Goal: Task Accomplishment & Management: Manage account settings

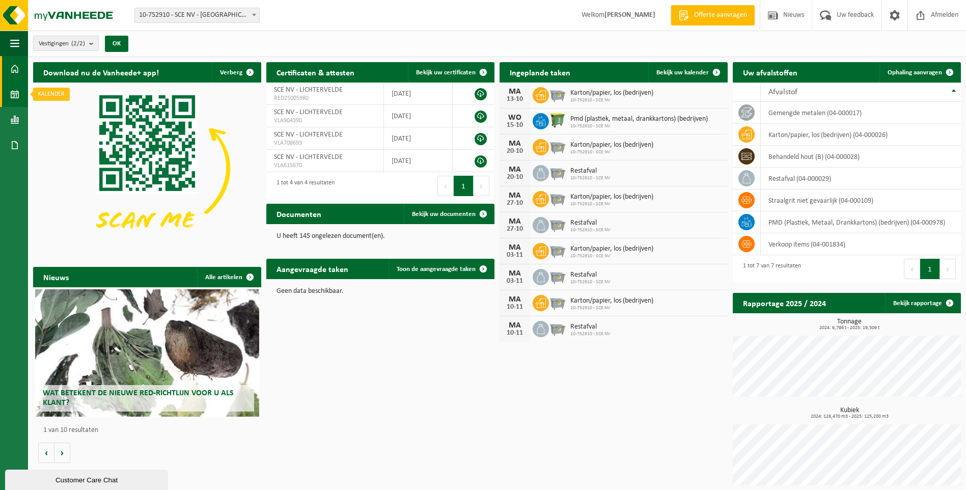
click at [15, 94] on span at bounding box center [14, 94] width 9 height 25
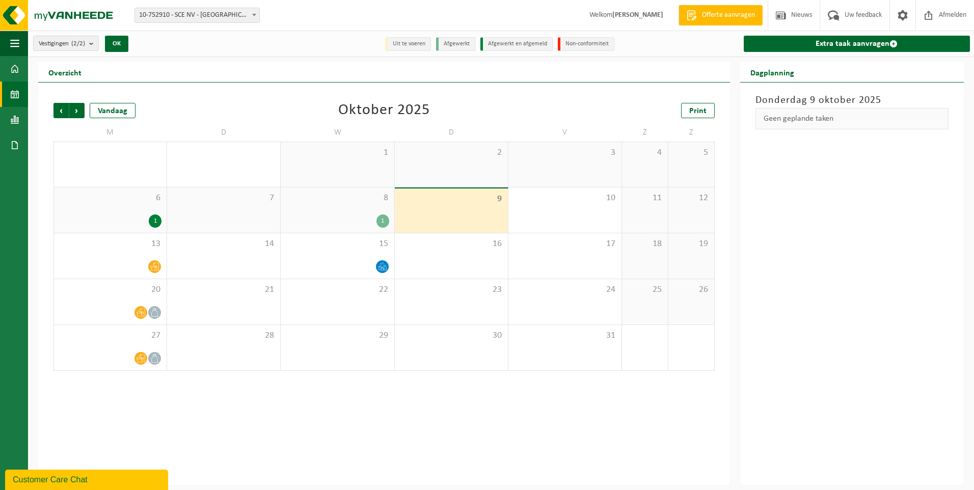
click at [146, 216] on div "1" at bounding box center [110, 220] width 102 height 13
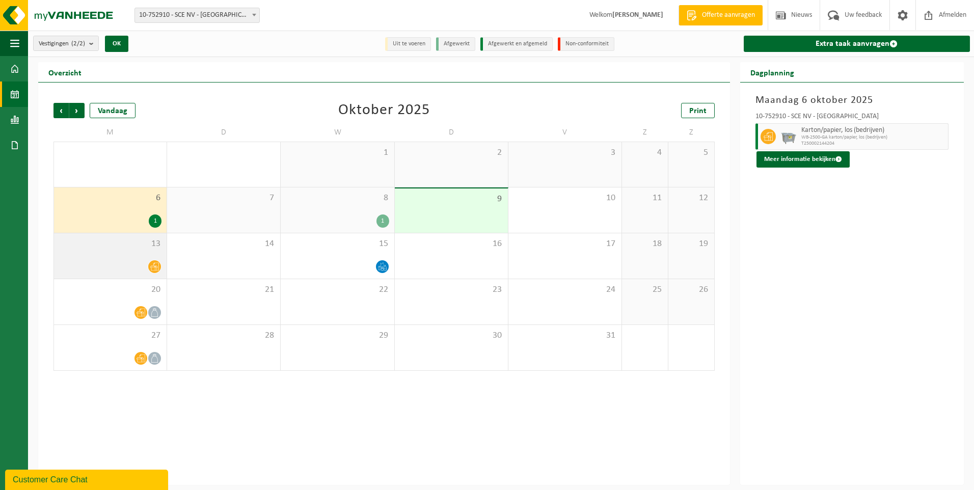
click at [152, 270] on span at bounding box center [154, 266] width 13 height 13
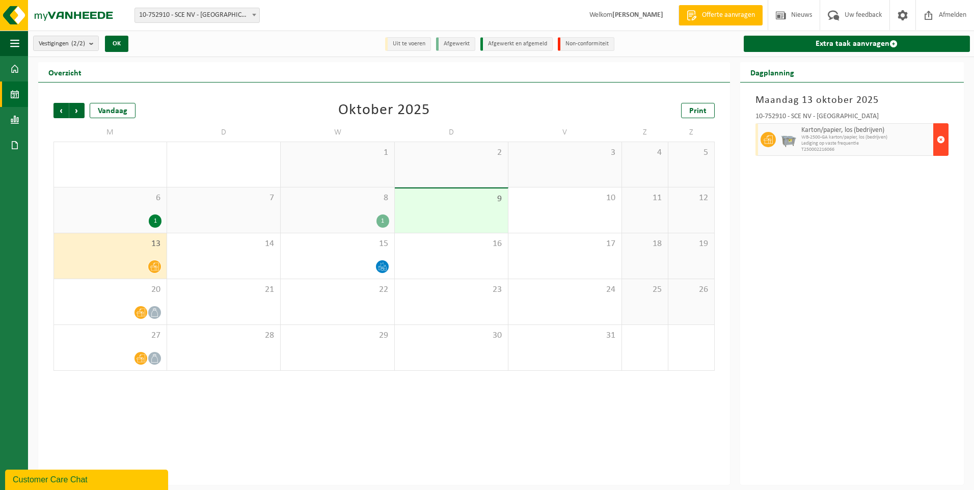
click at [938, 140] on span "button" at bounding box center [941, 139] width 8 height 20
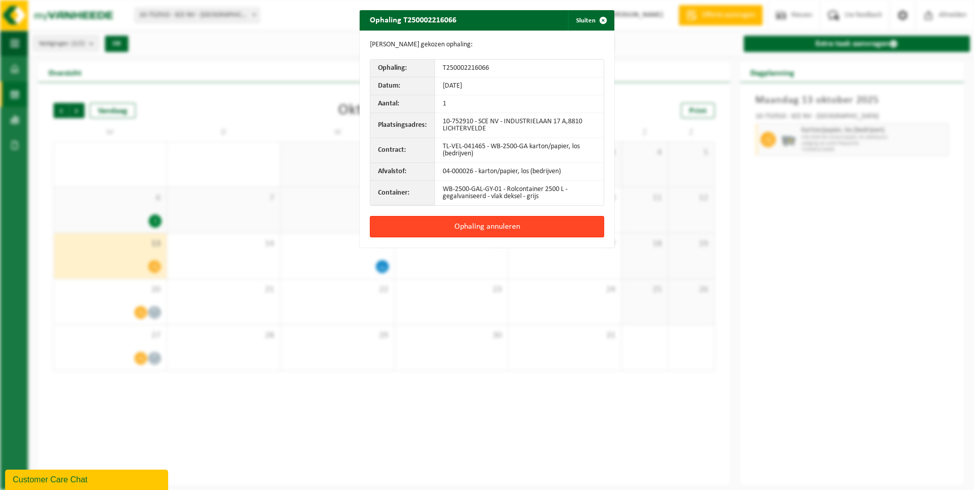
click at [462, 221] on button "Ophaling annuleren" at bounding box center [487, 226] width 234 height 21
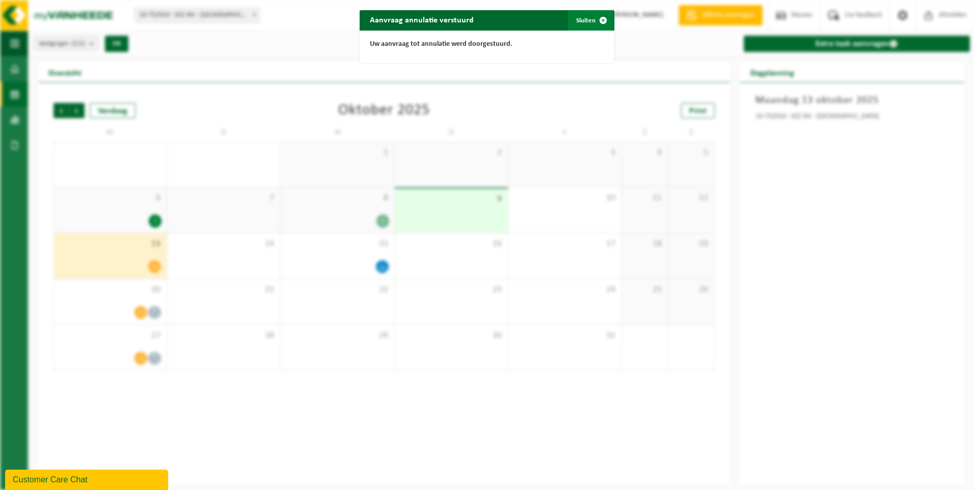
click at [579, 21] on button "Sluiten" at bounding box center [590, 20] width 45 height 20
